Goal: Browse casually

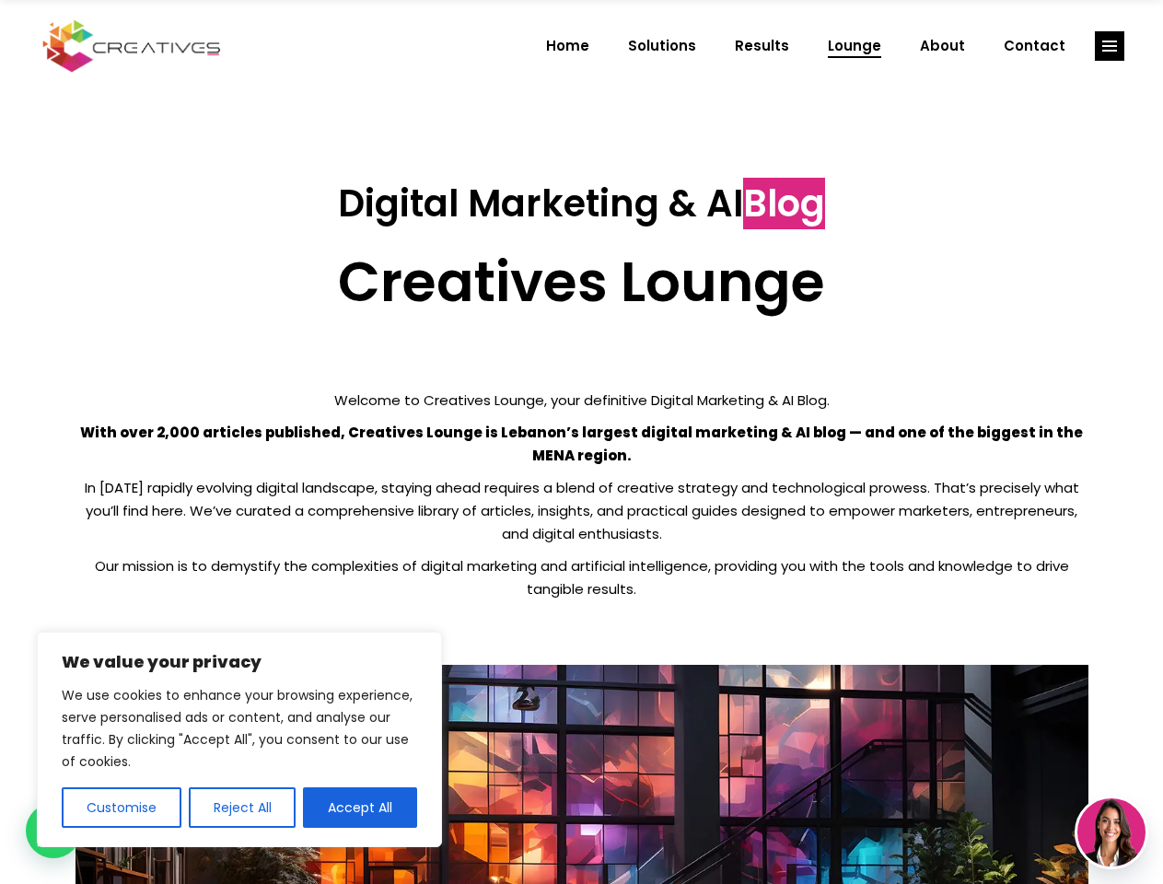
click at [581, 442] on p "With over 2,000 articles published, Creatives Lounge is Lebanon’s largest digit…" at bounding box center [581, 444] width 1013 height 46
click at [121, 807] on button "Customise" at bounding box center [122, 807] width 120 height 41
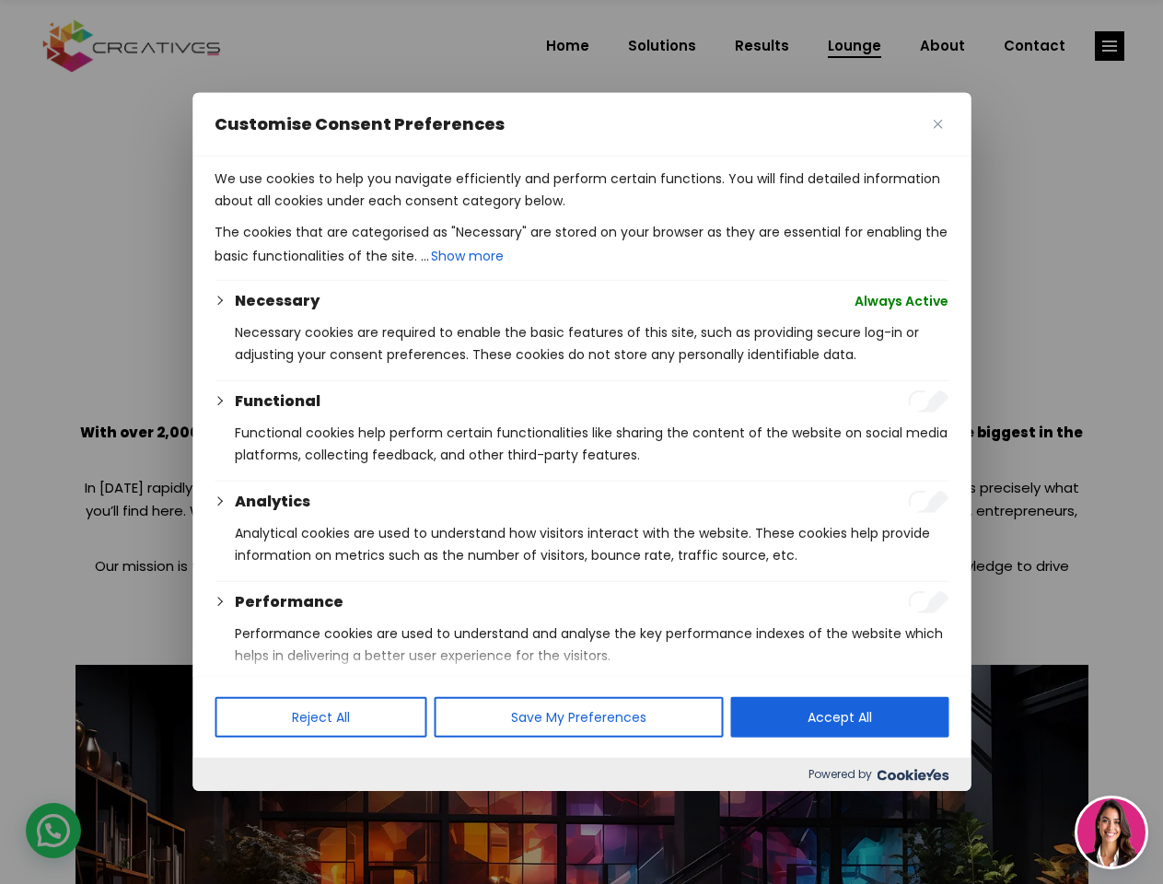
click at [241, 807] on div at bounding box center [581, 442] width 1163 height 884
click at [360, 212] on p "We use cookies to help you navigate efficiently and perform certain functions. …" at bounding box center [582, 190] width 734 height 44
click at [1109, 46] on div at bounding box center [581, 442] width 1163 height 884
click at [1111, 832] on img at bounding box center [1111, 832] width 68 height 68
